Goal: Task Accomplishment & Management: Complete application form

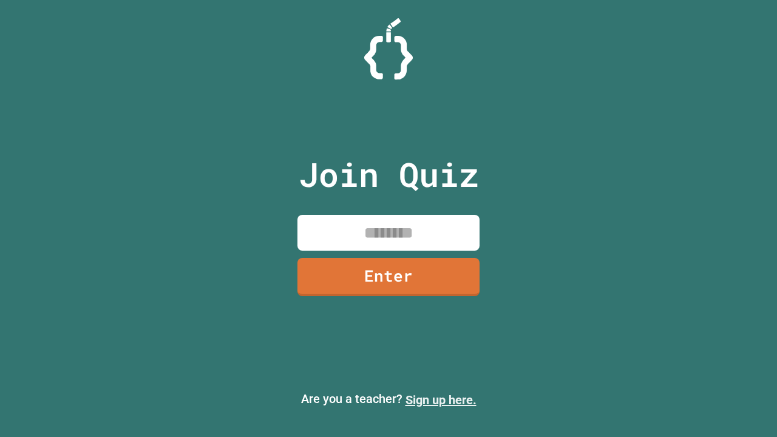
click at [441, 400] on link "Sign up here." at bounding box center [440, 400] width 71 height 15
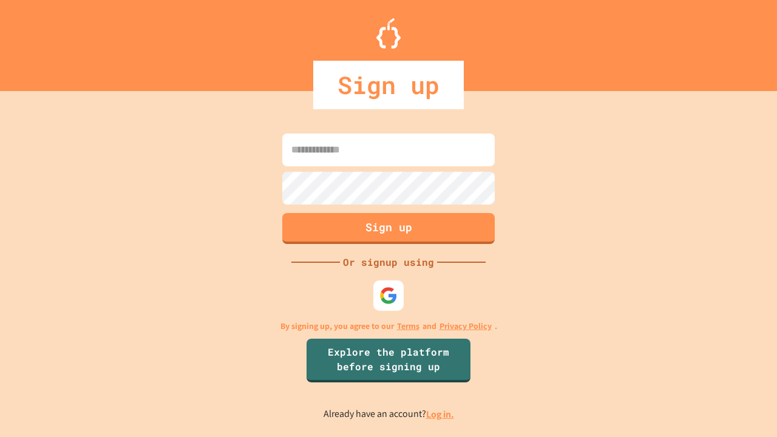
click at [441, 414] on link "Log in." at bounding box center [440, 414] width 28 height 13
